Goal: Transaction & Acquisition: Download file/media

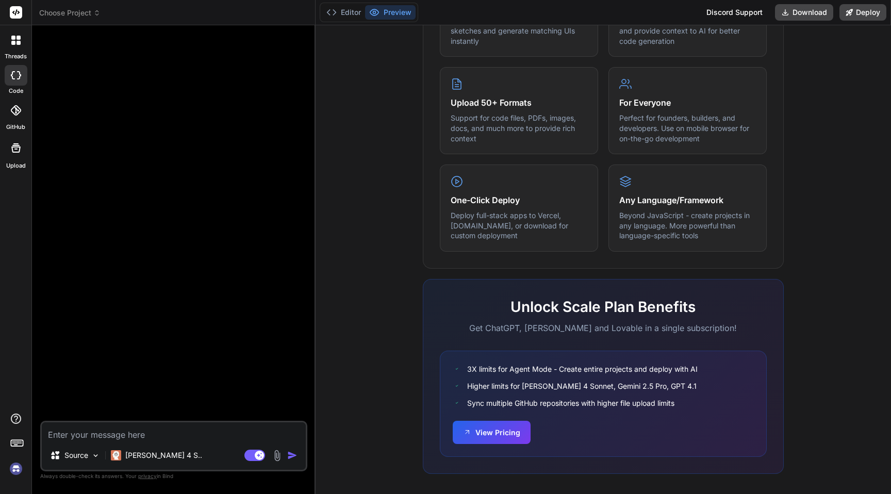
scroll to position [489, 0]
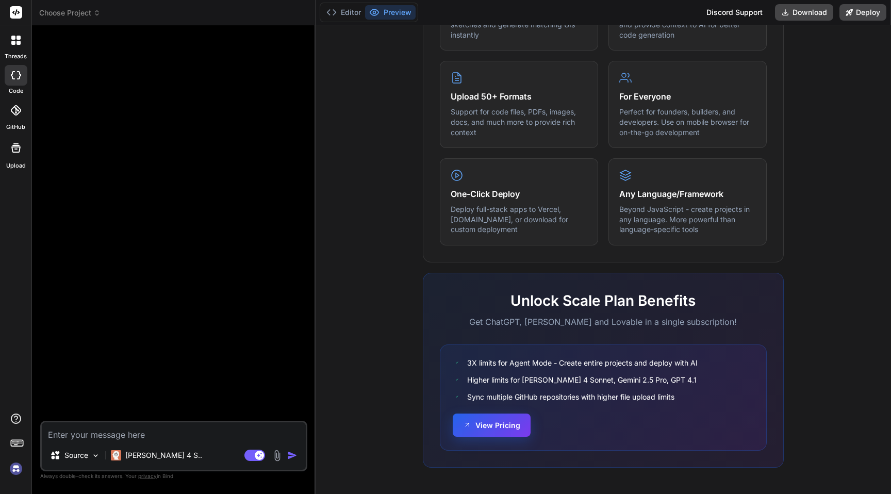
click at [503, 430] on button "View Pricing" at bounding box center [492, 425] width 78 height 23
click at [16, 467] on img at bounding box center [16, 469] width 18 height 18
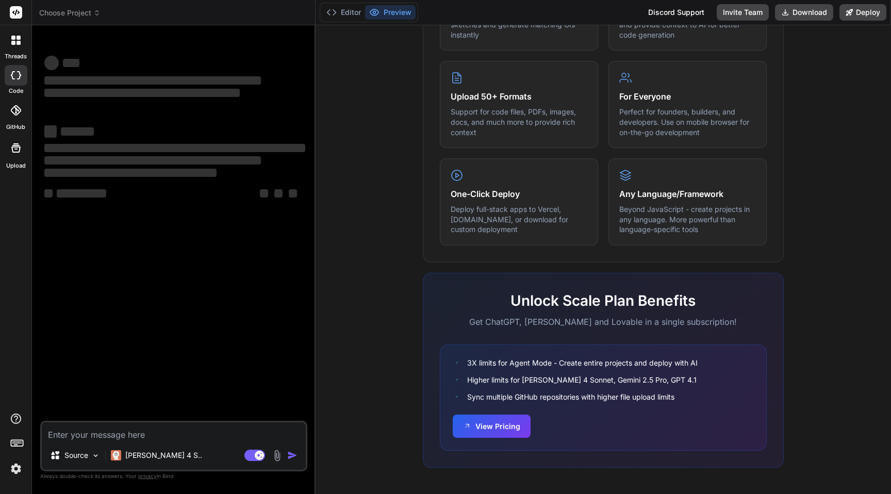
type textarea "x"
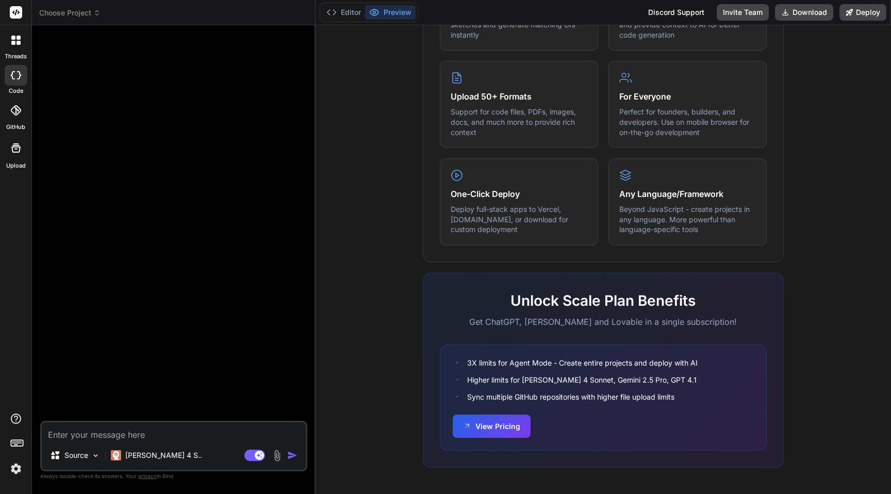
click at [15, 469] on img at bounding box center [16, 469] width 18 height 18
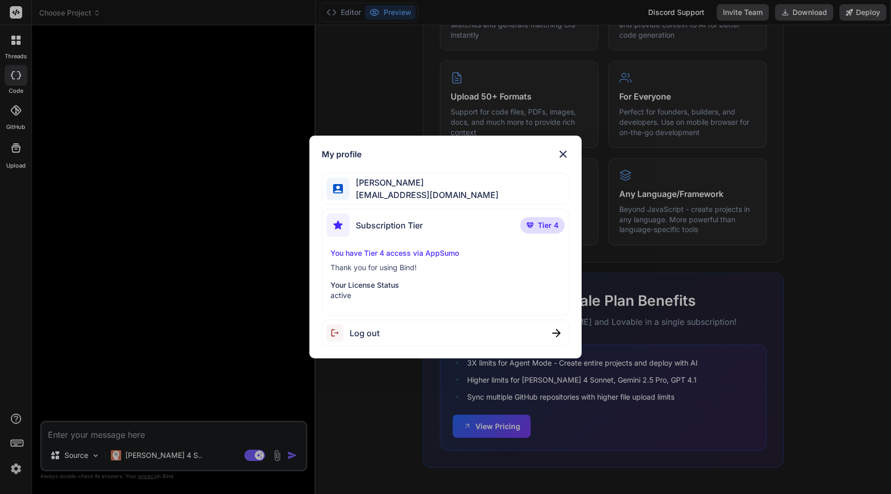
click at [545, 222] on span "Tier 4" at bounding box center [548, 225] width 21 height 10
click at [549, 230] on span "Tier 4" at bounding box center [548, 225] width 21 height 10
click at [562, 153] on img at bounding box center [563, 154] width 12 height 12
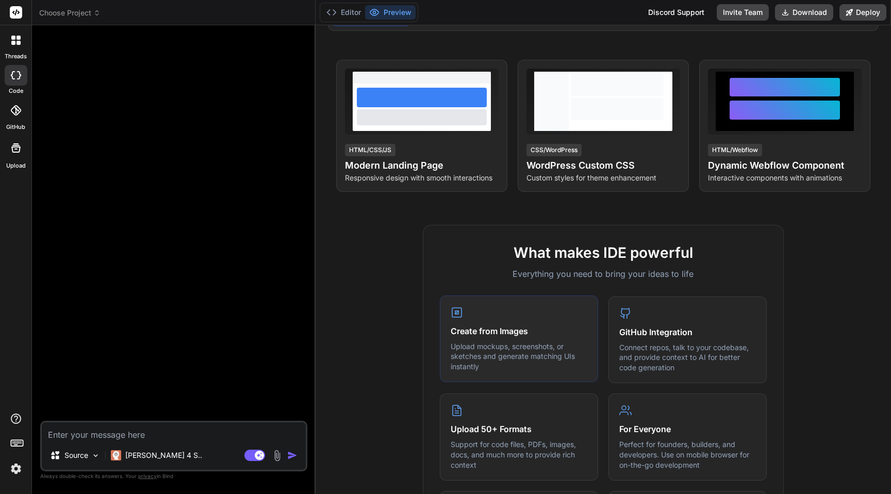
scroll to position [0, 0]
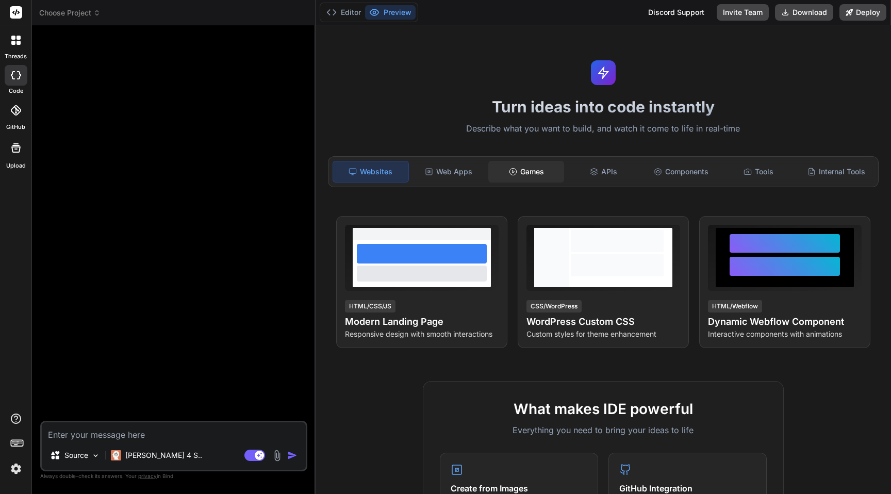
click at [537, 172] on div "Games" at bounding box center [526, 172] width 75 height 22
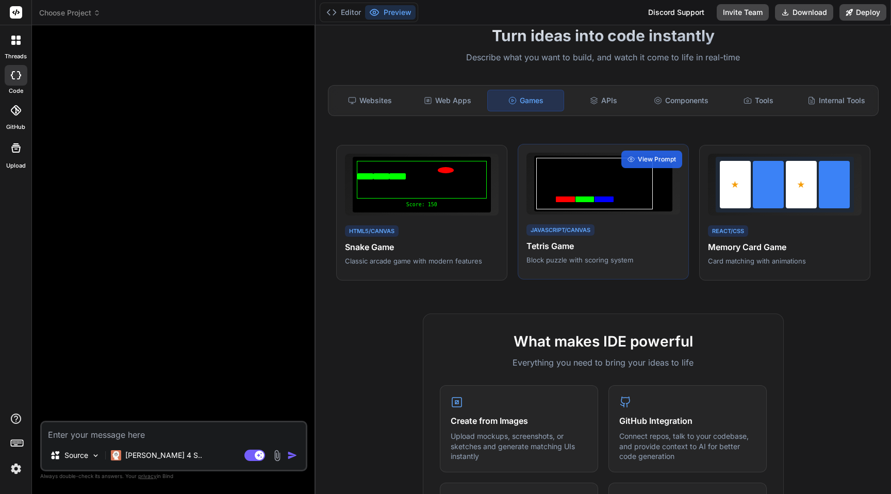
scroll to position [67, 0]
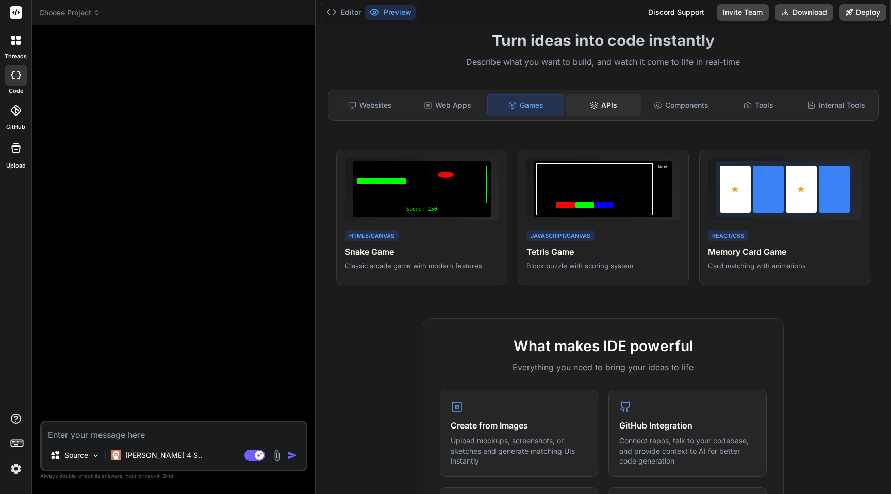
click at [622, 107] on div "APIs" at bounding box center [603, 105] width 75 height 22
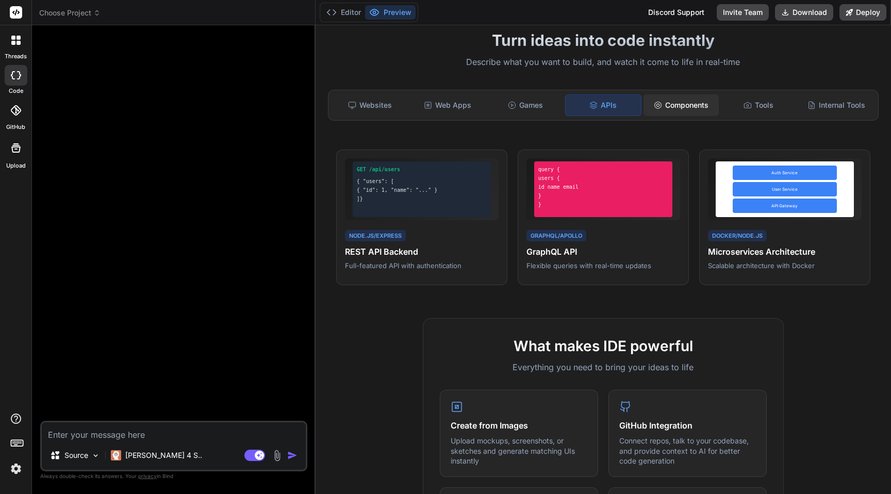
click at [682, 103] on div "Components" at bounding box center [681, 105] width 75 height 22
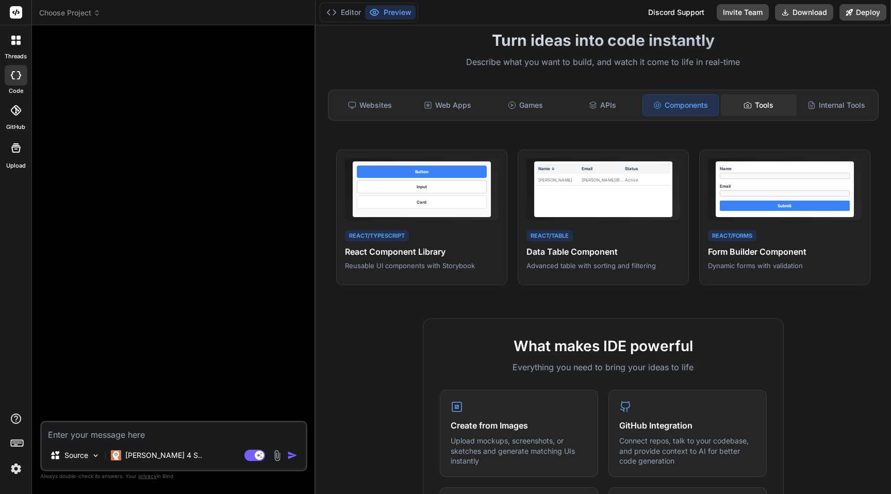
click at [742, 101] on div "Tools" at bounding box center [758, 105] width 75 height 22
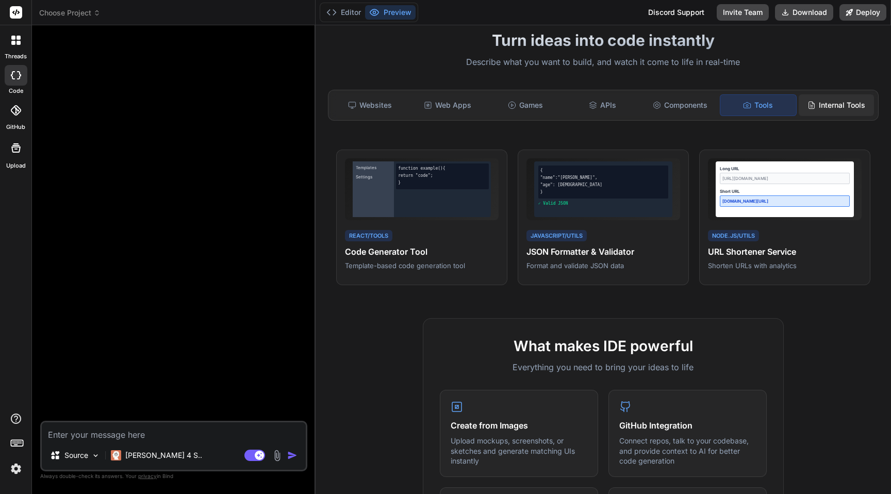
click at [838, 114] on div "Internal Tools" at bounding box center [836, 105] width 75 height 22
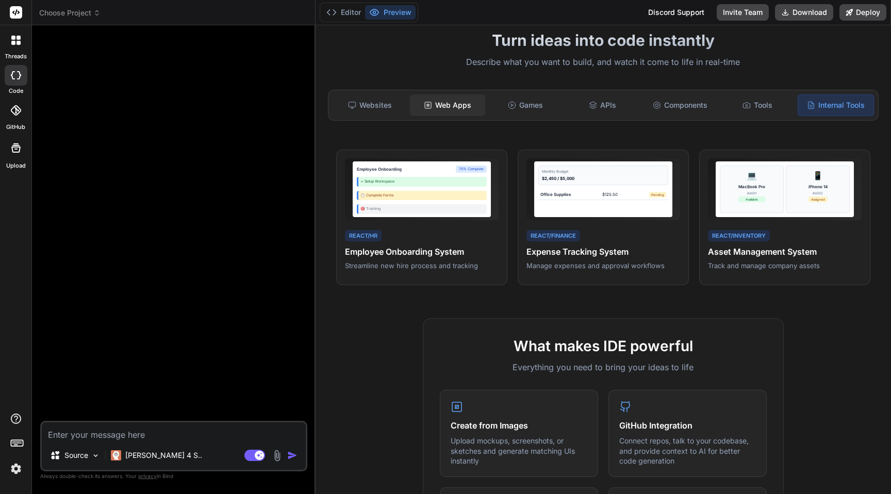
click at [456, 107] on div "Web Apps" at bounding box center [447, 105] width 75 height 22
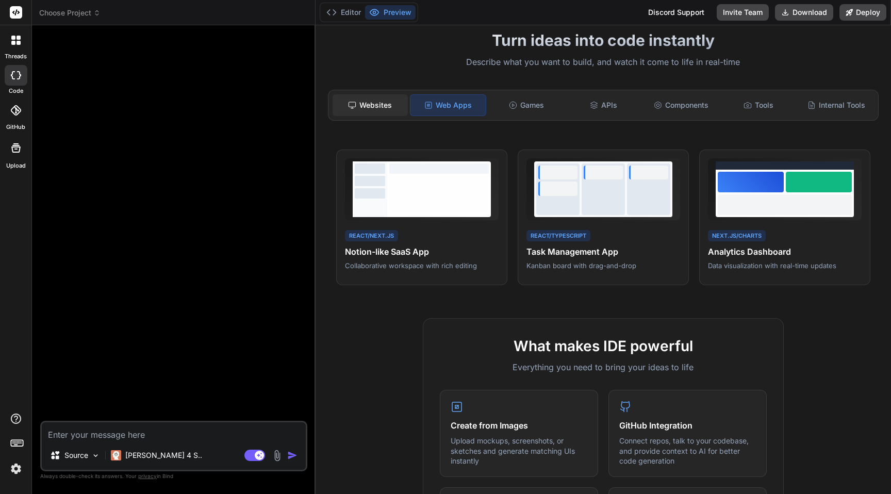
click at [375, 107] on div "Websites" at bounding box center [370, 105] width 75 height 22
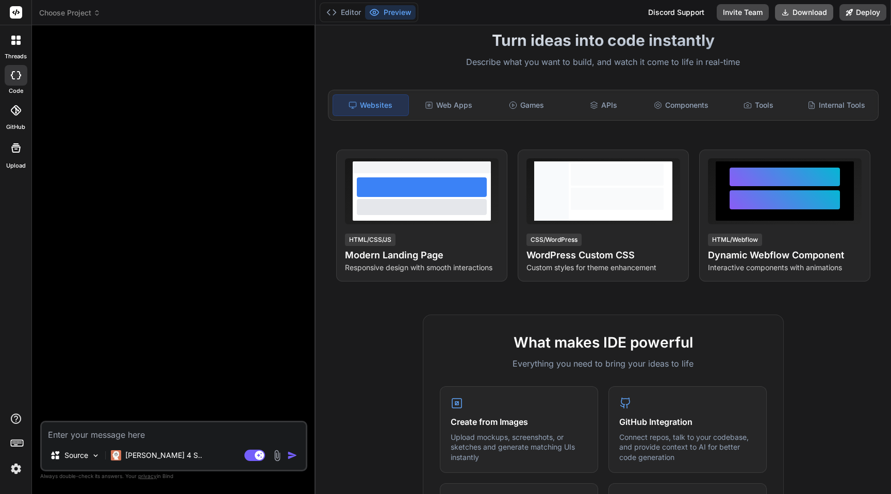
click at [805, 13] on button "Download" at bounding box center [804, 12] width 58 height 17
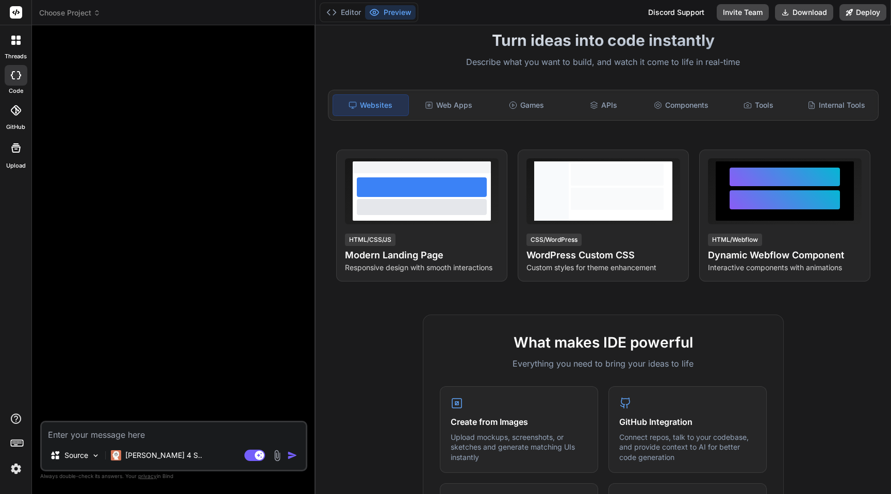
click at [87, 9] on span "Choose Project" at bounding box center [69, 13] width 61 height 10
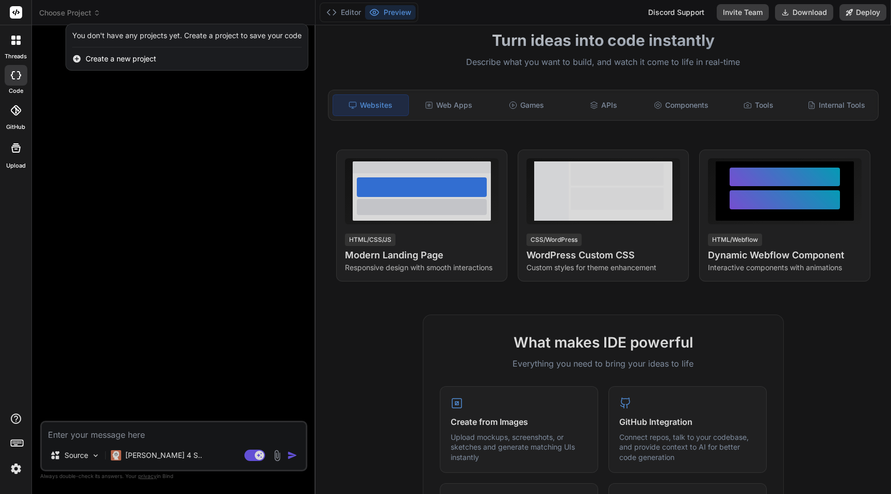
click at [138, 113] on div at bounding box center [445, 247] width 891 height 494
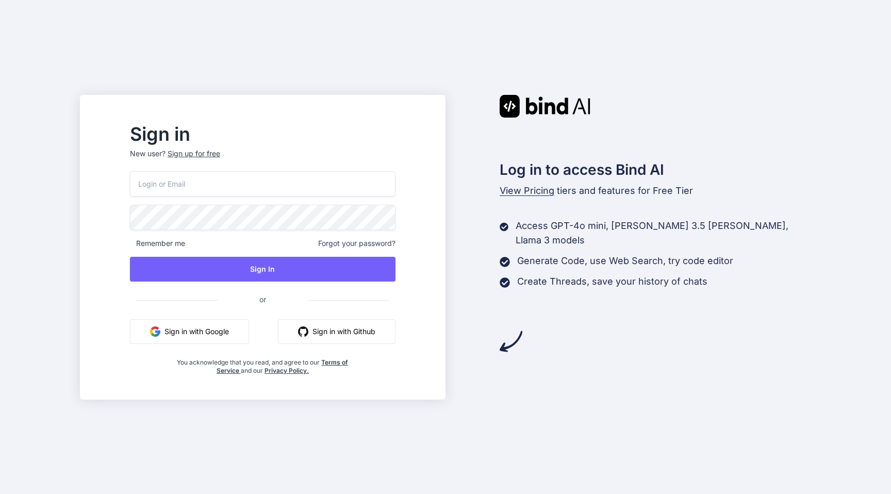
click at [246, 333] on button "Sign in with Google" at bounding box center [189, 331] width 119 height 25
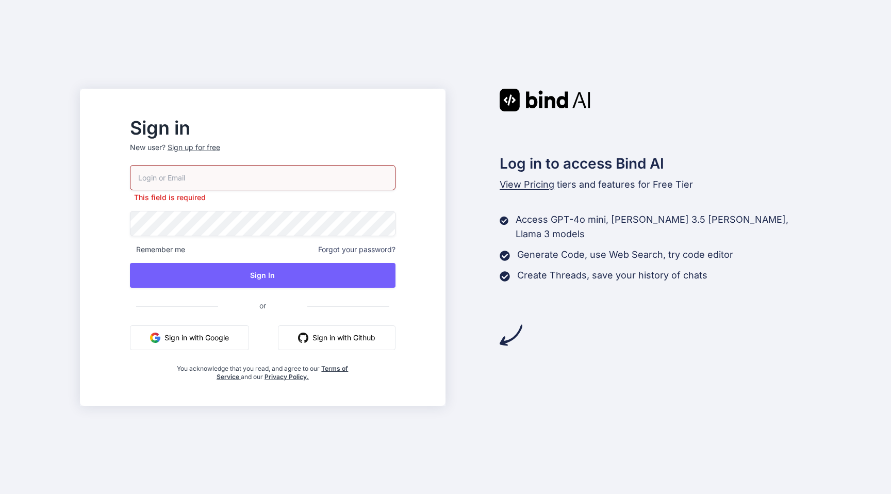
click at [321, 173] on input "email" at bounding box center [263, 177] width 266 height 25
type input "ke"
